Goal: Find contact information: Find contact information

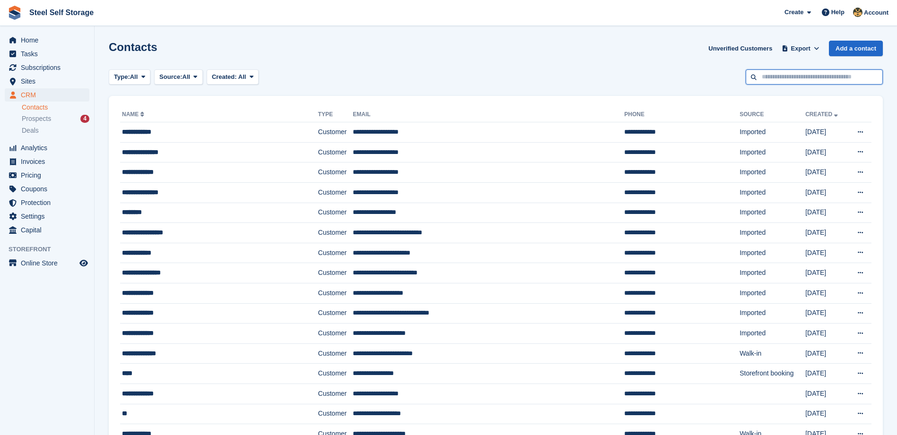
click at [835, 78] on input "text" at bounding box center [813, 77] width 137 height 16
type input "****"
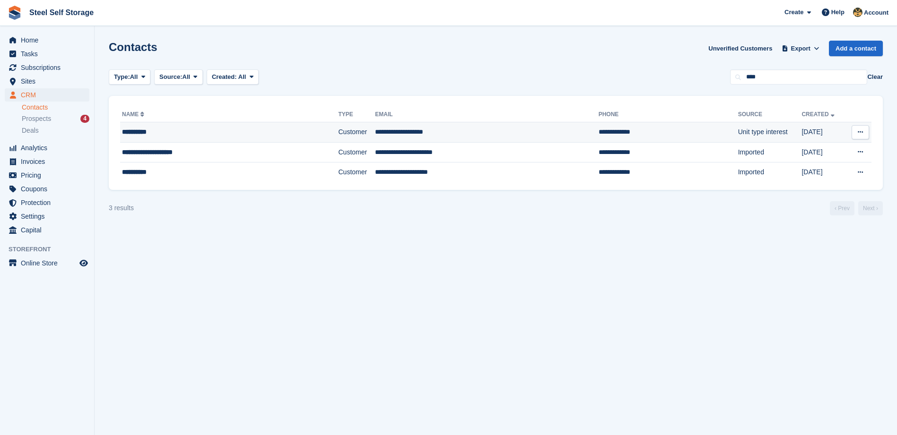
click at [338, 130] on td "Customer" at bounding box center [356, 132] width 37 height 20
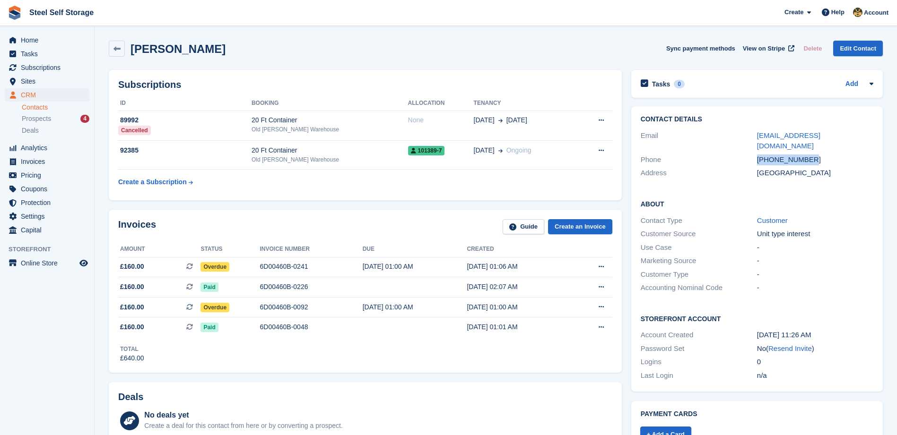
drag, startPoint x: 807, startPoint y: 149, endPoint x: 758, endPoint y: 147, distance: 48.8
click at [758, 155] on div "+447467434684" at bounding box center [815, 160] width 116 height 11
copy div "+447467434684"
